Goal: Browse casually: Explore the website without a specific task or goal

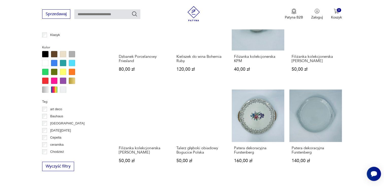
scroll to position [489, 0]
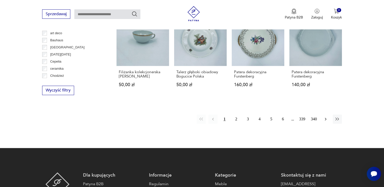
click at [323, 120] on icon "button" at bounding box center [325, 119] width 5 height 5
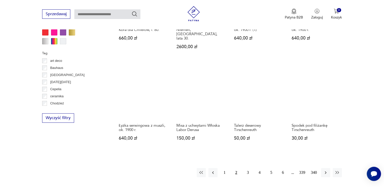
scroll to position [515, 0]
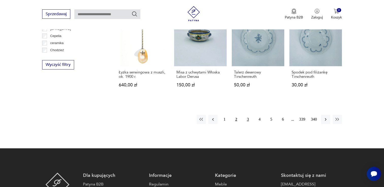
click at [246, 115] on button "3" at bounding box center [247, 119] width 9 height 9
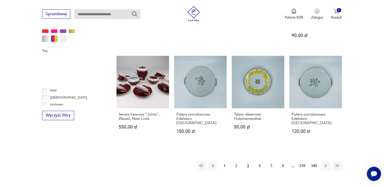
scroll to position [101, 0]
click at [258, 161] on button "4" at bounding box center [259, 165] width 9 height 9
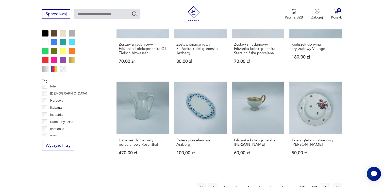
scroll to position [464, 0]
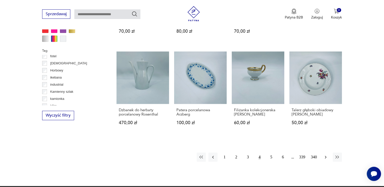
click at [324, 155] on icon "button" at bounding box center [325, 157] width 5 height 5
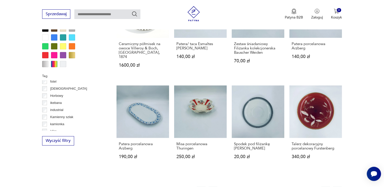
scroll to position [490, 0]
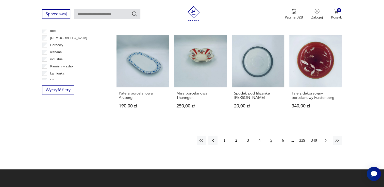
click at [325, 139] on icon "button" at bounding box center [325, 140] width 2 height 3
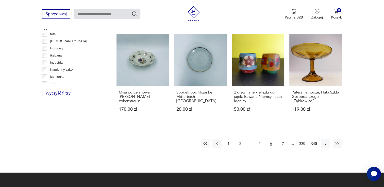
scroll to position [490, 0]
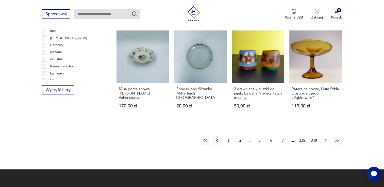
click at [324, 138] on icon "button" at bounding box center [325, 140] width 5 height 5
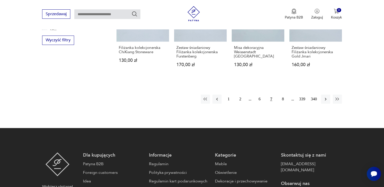
scroll to position [540, 0]
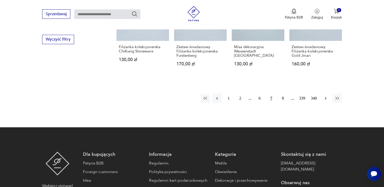
click at [326, 96] on icon "button" at bounding box center [325, 98] width 5 height 5
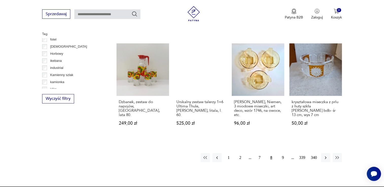
scroll to position [490, 0]
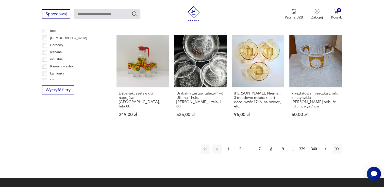
click at [323, 147] on icon "button" at bounding box center [325, 149] width 5 height 5
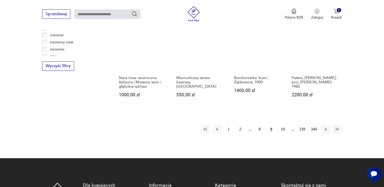
scroll to position [515, 0]
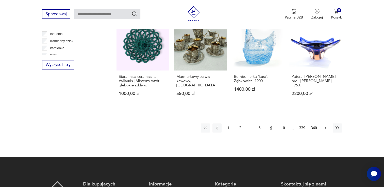
click at [326, 124] on button "button" at bounding box center [325, 128] width 9 height 9
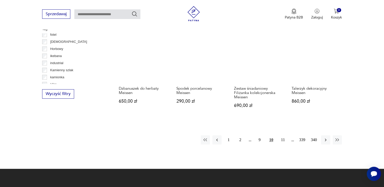
scroll to position [540, 0]
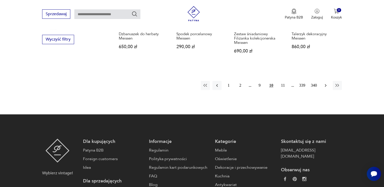
click at [326, 90] on button "button" at bounding box center [325, 85] width 9 height 9
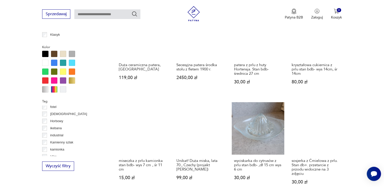
scroll to position [464, 0]
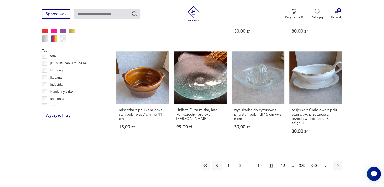
click at [322, 161] on button "button" at bounding box center [325, 165] width 9 height 9
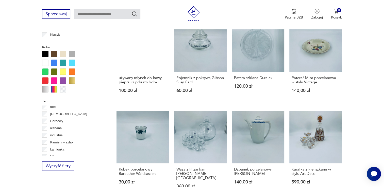
scroll to position [490, 0]
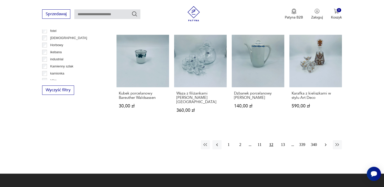
click at [325, 142] on icon "button" at bounding box center [325, 144] width 5 height 5
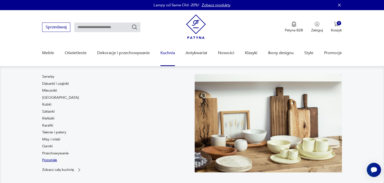
click at [53, 158] on link "Pozostałe" at bounding box center [49, 160] width 15 height 5
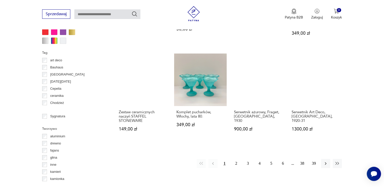
scroll to position [464, 0]
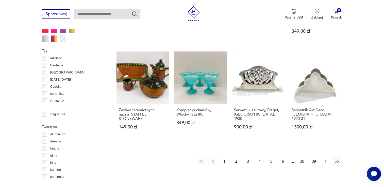
click at [325, 159] on icon "button" at bounding box center [325, 161] width 5 height 5
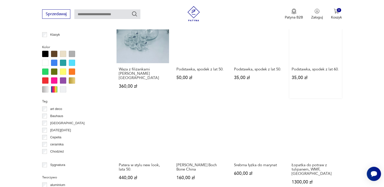
scroll to position [490, 0]
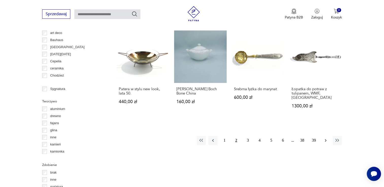
click at [327, 138] on icon "button" at bounding box center [325, 140] width 5 height 5
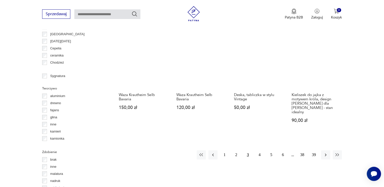
scroll to position [515, 0]
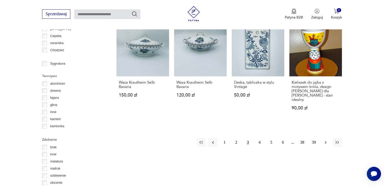
click at [329, 138] on button "button" at bounding box center [325, 142] width 9 height 9
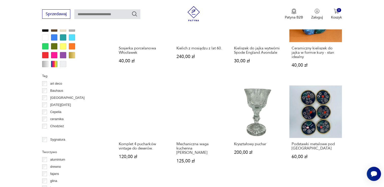
scroll to position [515, 0]
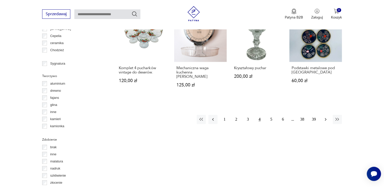
click at [327, 117] on icon "button" at bounding box center [325, 119] width 5 height 5
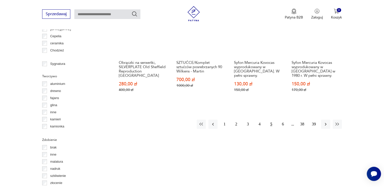
scroll to position [515, 0]
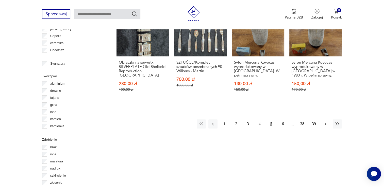
click at [327, 121] on icon "button" at bounding box center [325, 123] width 5 height 5
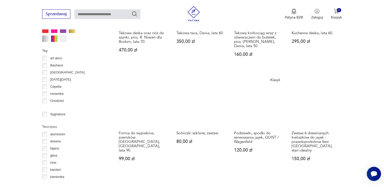
scroll to position [515, 0]
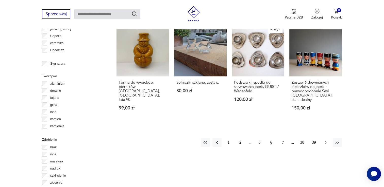
click at [324, 140] on icon "button" at bounding box center [325, 142] width 5 height 5
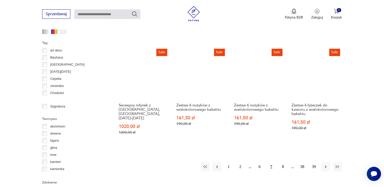
scroll to position [515, 0]
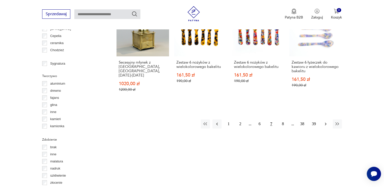
click at [325, 125] on icon "button" at bounding box center [325, 123] width 5 height 5
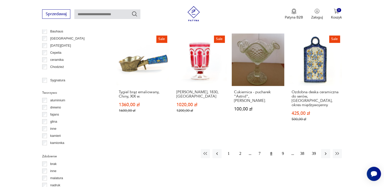
scroll to position [490, 0]
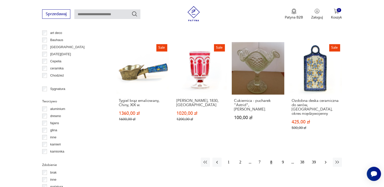
click at [321, 158] on button "button" at bounding box center [325, 162] width 9 height 9
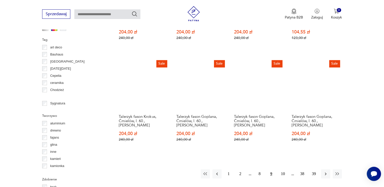
scroll to position [540, 0]
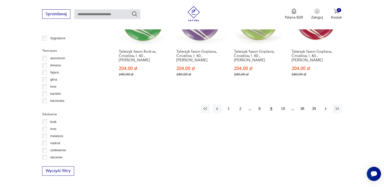
click at [326, 104] on button "button" at bounding box center [325, 108] width 9 height 9
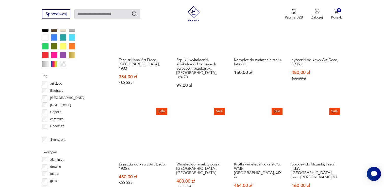
scroll to position [515, 0]
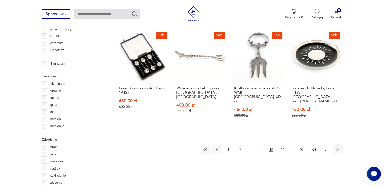
click at [324, 147] on icon "button" at bounding box center [325, 149] width 5 height 5
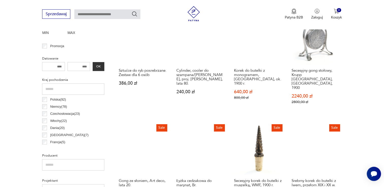
scroll to position [261, 0]
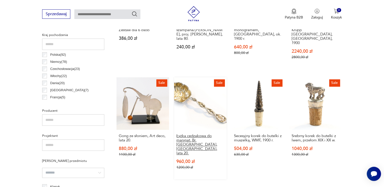
click at [198, 134] on h3 "Łyżka cedzakowa do marynat, Br. [GEOGRAPHIC_DATA], [GEOGRAPHIC_DATA], lata 20." at bounding box center [200, 145] width 48 height 22
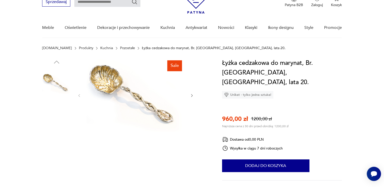
scroll to position [51, 0]
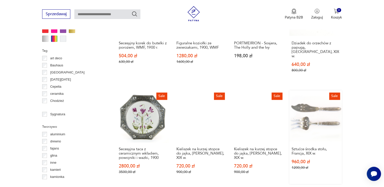
scroll to position [515, 0]
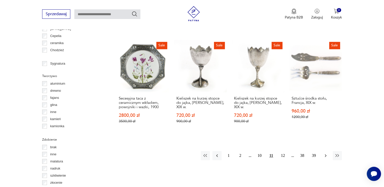
click at [326, 153] on icon "button" at bounding box center [325, 155] width 5 height 5
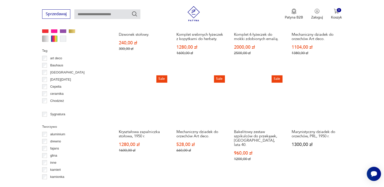
scroll to position [490, 0]
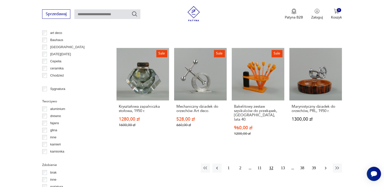
click at [326, 166] on icon "button" at bounding box center [325, 168] width 5 height 5
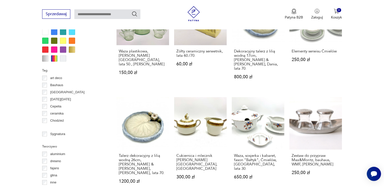
scroll to position [490, 0]
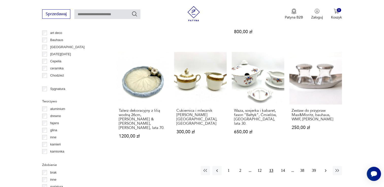
click at [323, 168] on icon "button" at bounding box center [325, 170] width 5 height 5
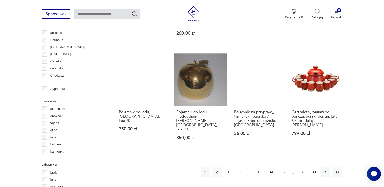
scroll to position [515, 0]
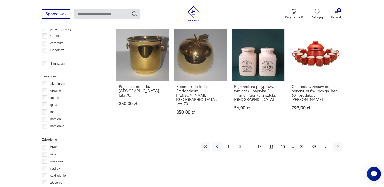
click at [328, 142] on button "button" at bounding box center [325, 146] width 9 height 9
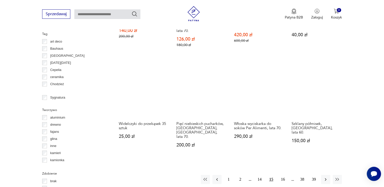
scroll to position [490, 0]
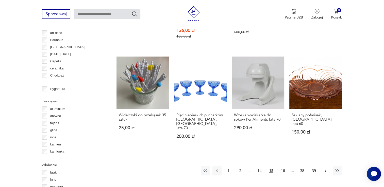
click at [326, 168] on icon "button" at bounding box center [325, 170] width 5 height 5
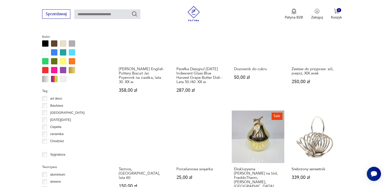
scroll to position [490, 0]
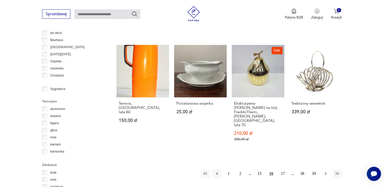
click at [326, 171] on icon "button" at bounding box center [325, 173] width 5 height 5
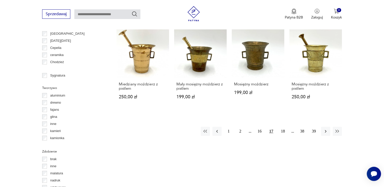
scroll to position [515, 0]
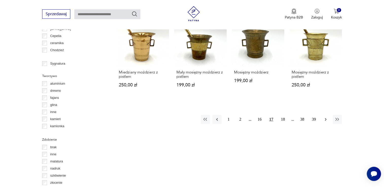
click at [328, 115] on button "button" at bounding box center [325, 119] width 9 height 9
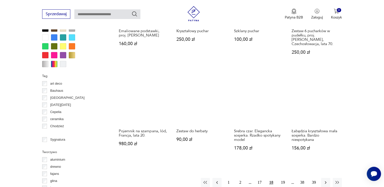
scroll to position [490, 0]
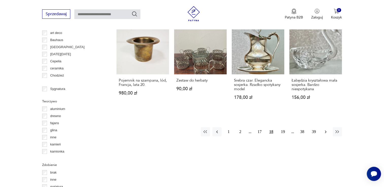
click at [325, 129] on icon "button" at bounding box center [325, 131] width 5 height 5
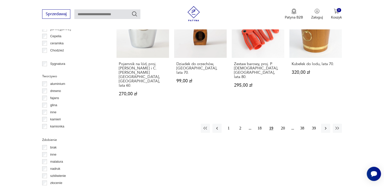
scroll to position [515, 0]
click at [324, 126] on icon "button" at bounding box center [325, 128] width 5 height 5
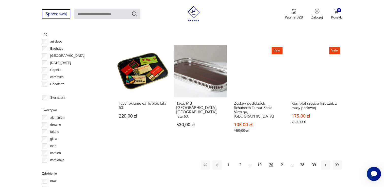
scroll to position [490, 0]
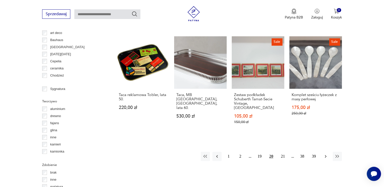
click at [325, 154] on icon "button" at bounding box center [325, 156] width 5 height 5
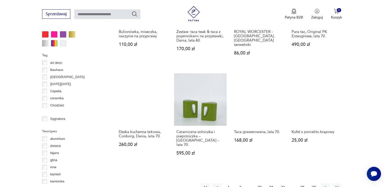
scroll to position [490, 0]
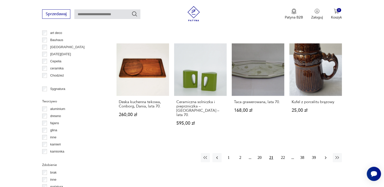
click at [324, 155] on icon "button" at bounding box center [325, 157] width 5 height 5
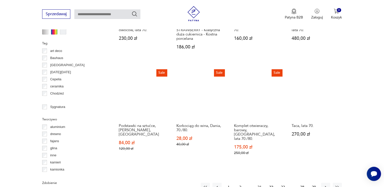
scroll to position [515, 0]
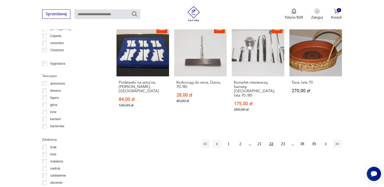
click at [323, 142] on icon "button" at bounding box center [325, 144] width 5 height 5
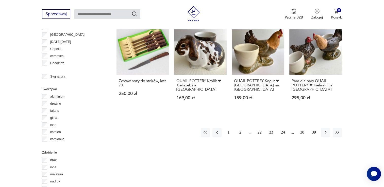
scroll to position [540, 0]
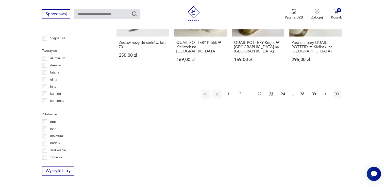
click at [325, 97] on button "button" at bounding box center [325, 94] width 9 height 9
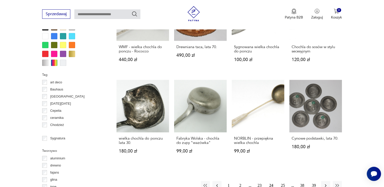
scroll to position [464, 0]
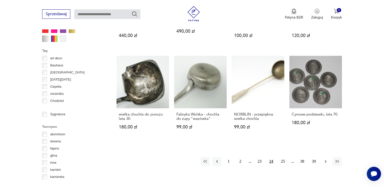
click at [327, 159] on icon "button" at bounding box center [325, 161] width 5 height 5
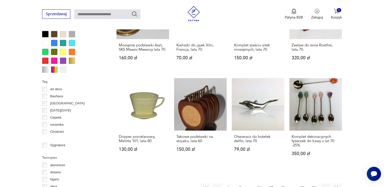
scroll to position [490, 0]
